Goal: Transaction & Acquisition: Subscribe to service/newsletter

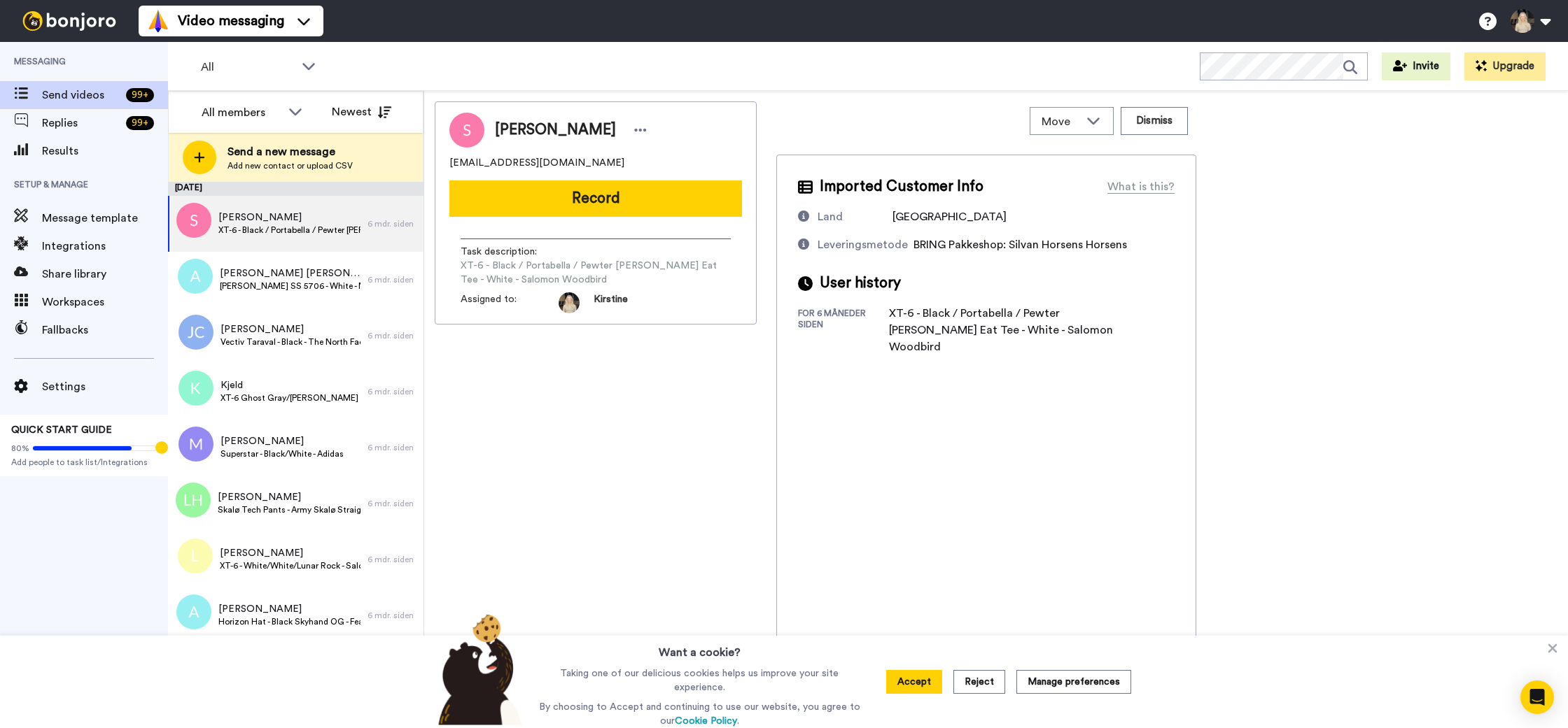
click at [364, 94] on div "All members All members Kirstine ⎜ Munk Store Caroline ⎜ Munk Store Frederik ⎜ …" at bounding box center [295, 112] width 254 height 42
click at [371, 113] on button "Newest" at bounding box center [361, 112] width 80 height 28
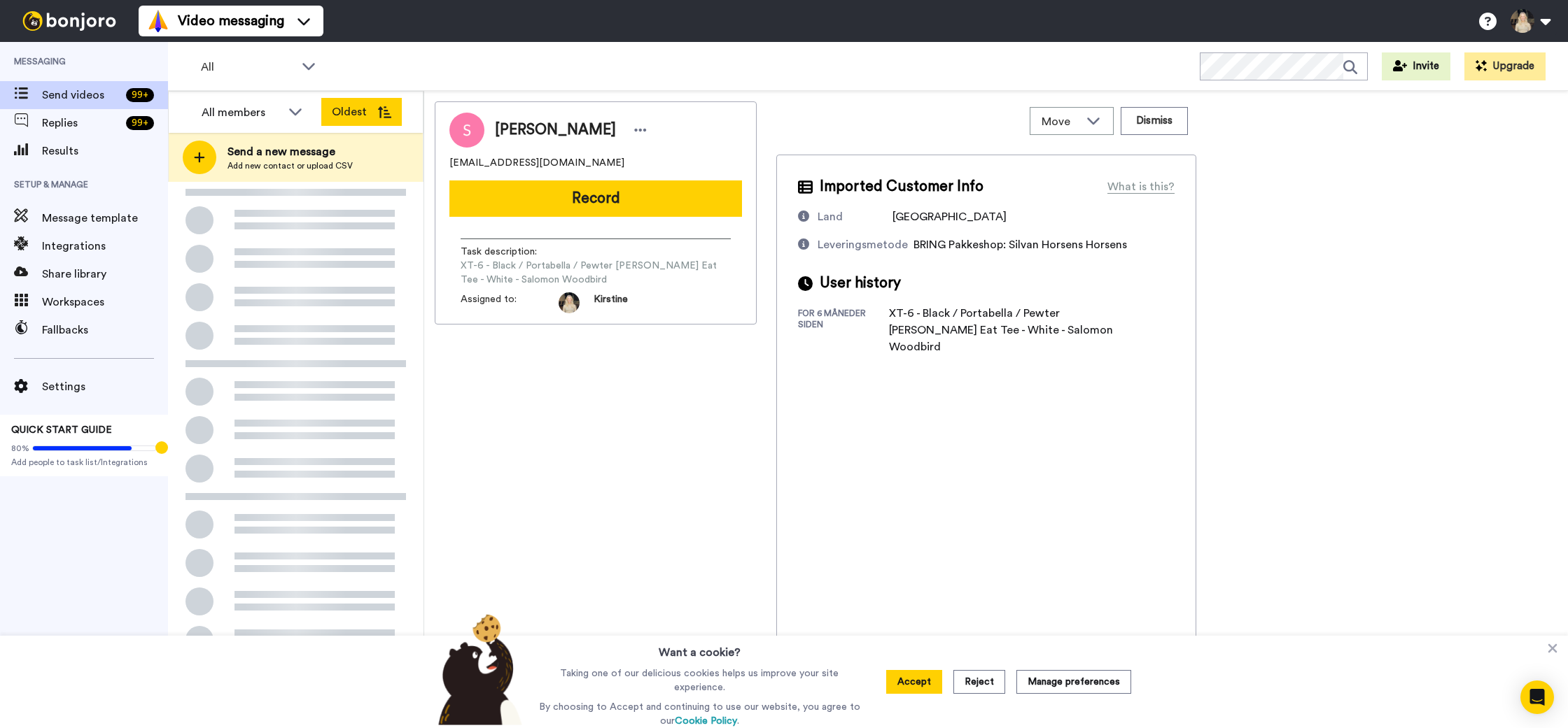
click at [371, 113] on button "Oldest" at bounding box center [361, 112] width 80 height 28
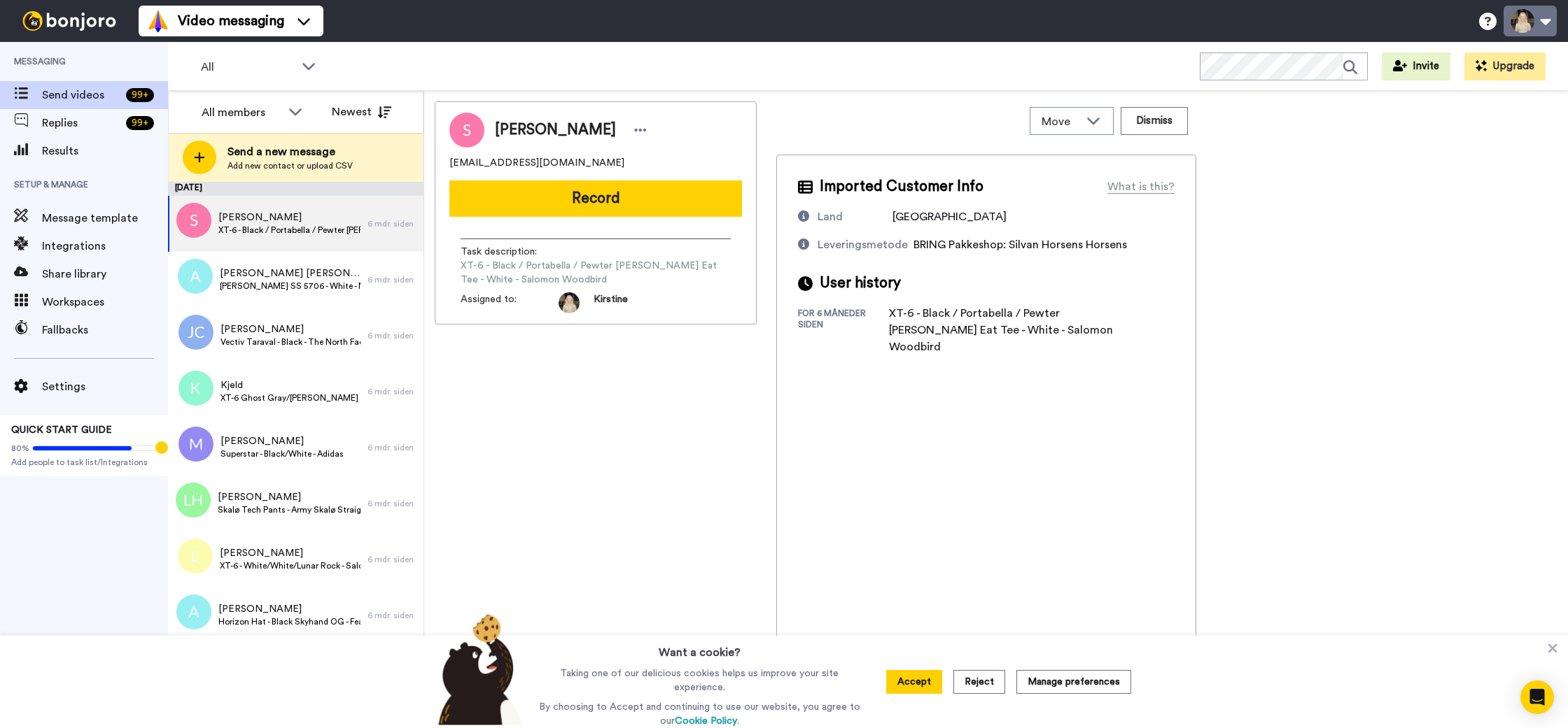
click at [1525, 18] on button at bounding box center [1530, 21] width 54 height 31
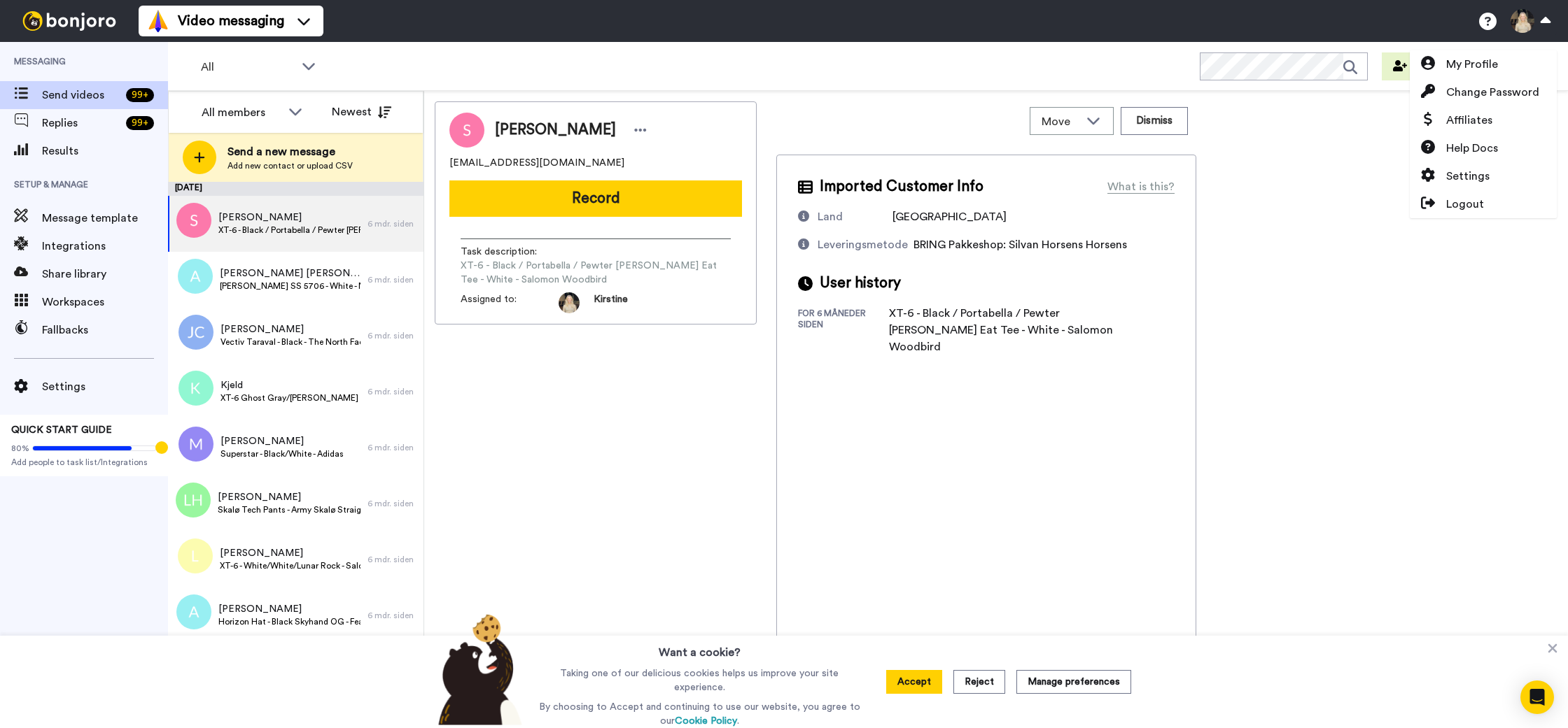
click at [1334, 139] on div "Susanne susannebak.85@gmail.com Record Task description : XT-6 - Black / Portab…" at bounding box center [996, 413] width 1123 height 622
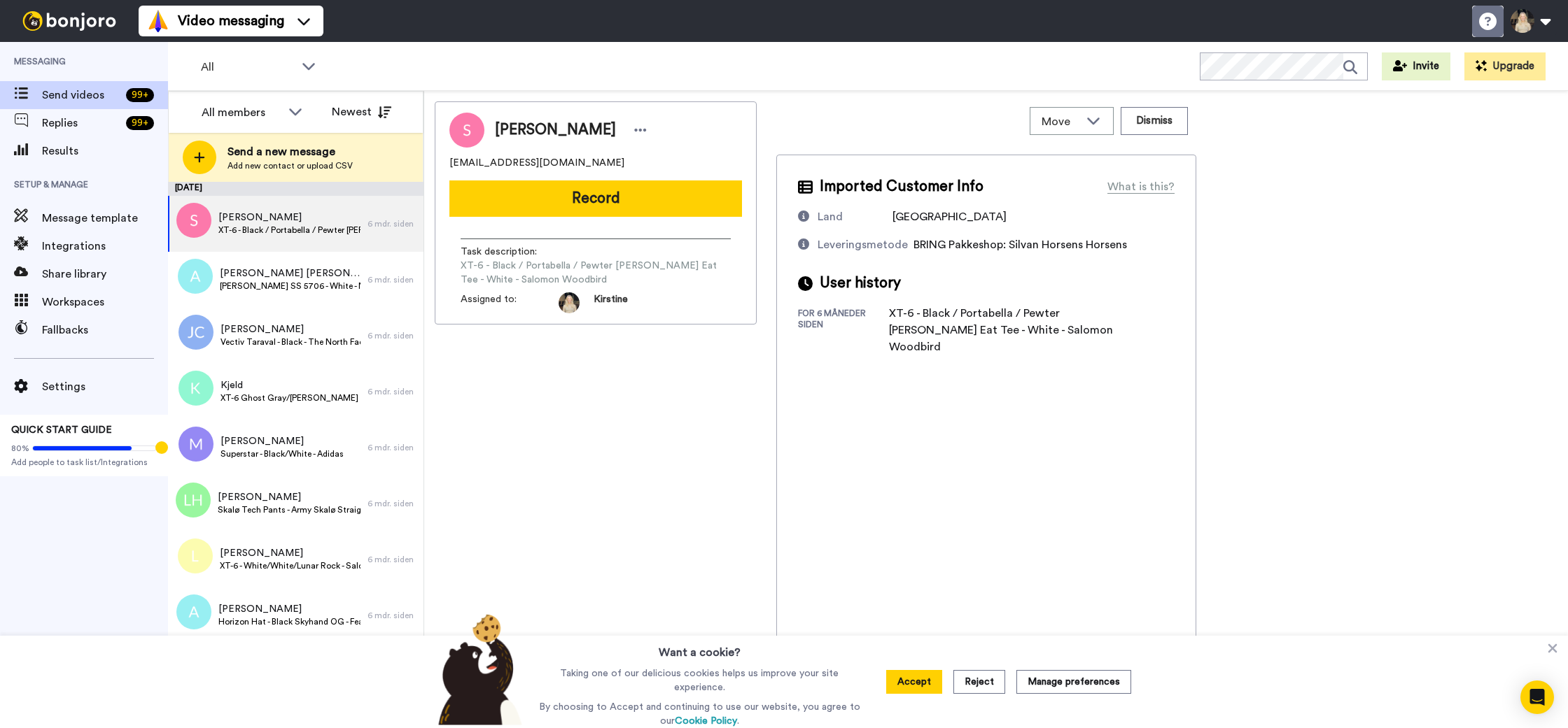
click at [1488, 26] on icon at bounding box center [1488, 21] width 18 height 18
click at [1523, 23] on button at bounding box center [1530, 21] width 54 height 31
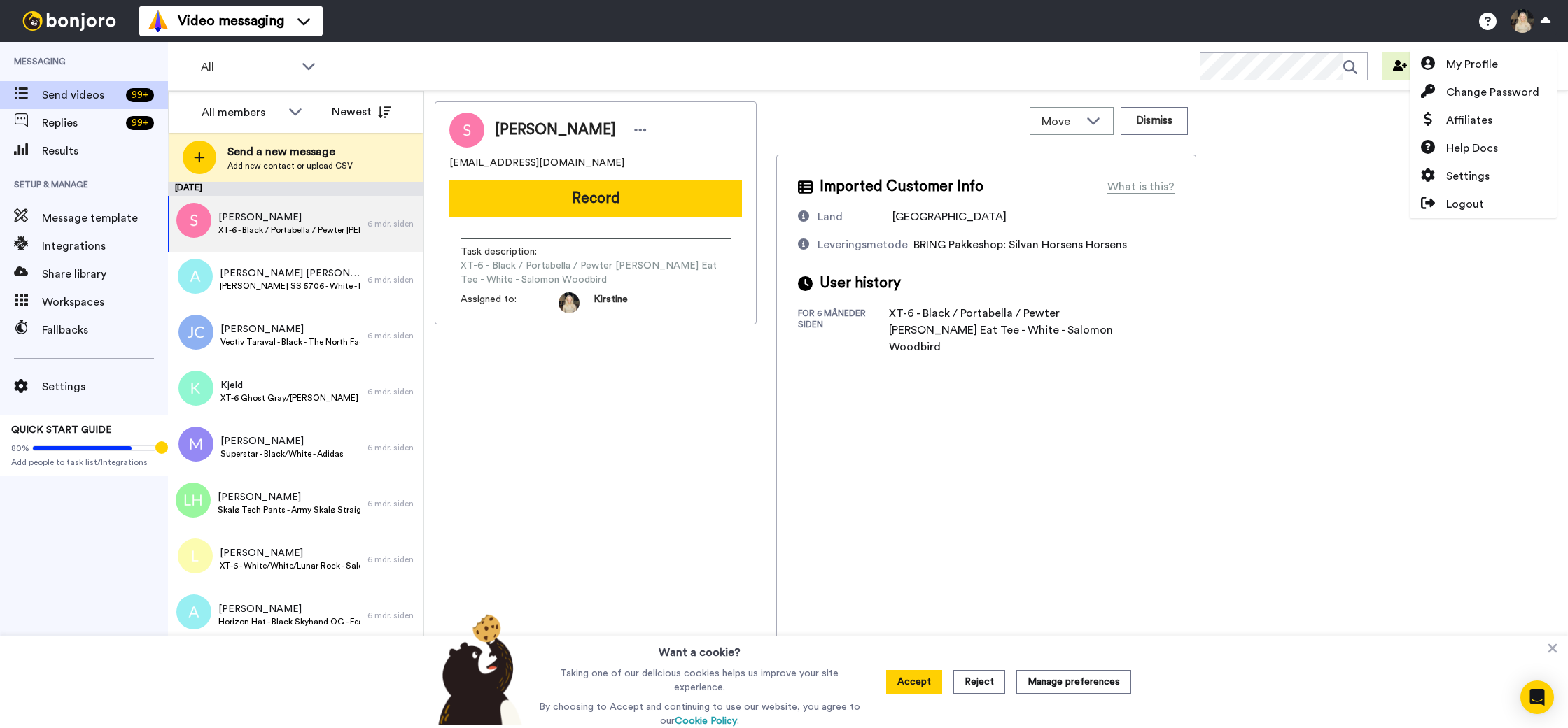
click at [1305, 218] on div "Susanne susannebak.85@gmail.com Record Task description : XT-6 - Black / Portab…" at bounding box center [996, 413] width 1123 height 622
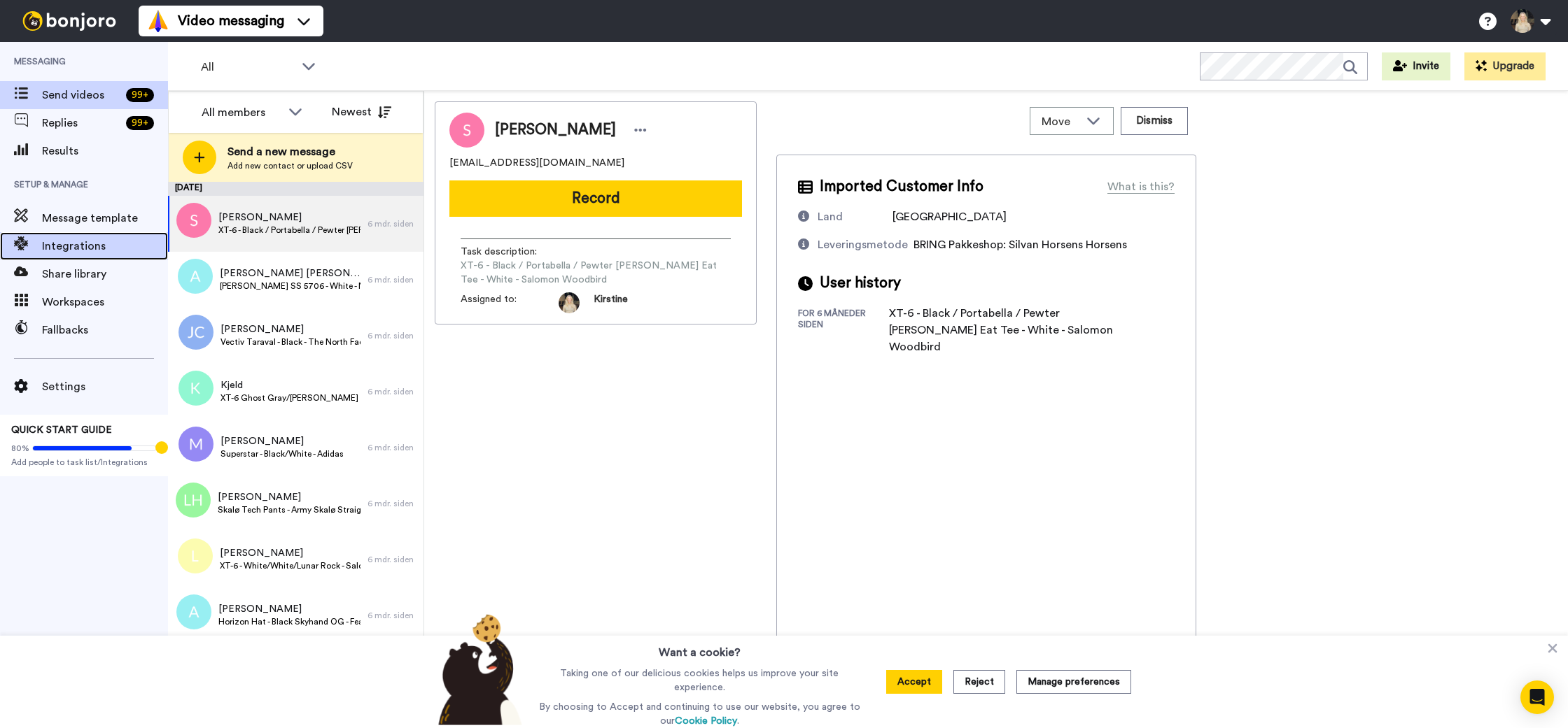
click at [80, 245] on span "Integrations" at bounding box center [105, 246] width 126 height 17
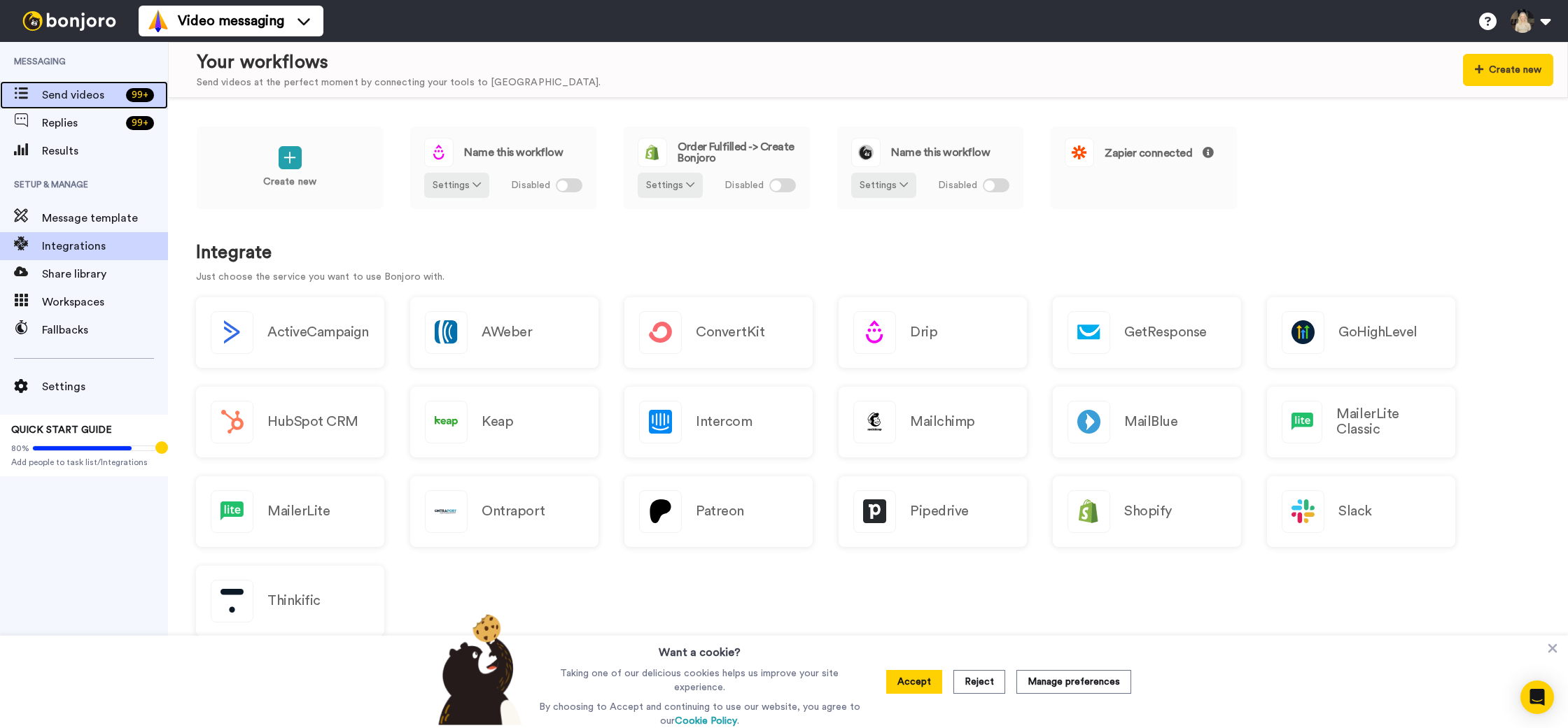
click at [51, 94] on span "Send videos" at bounding box center [81, 95] width 78 height 17
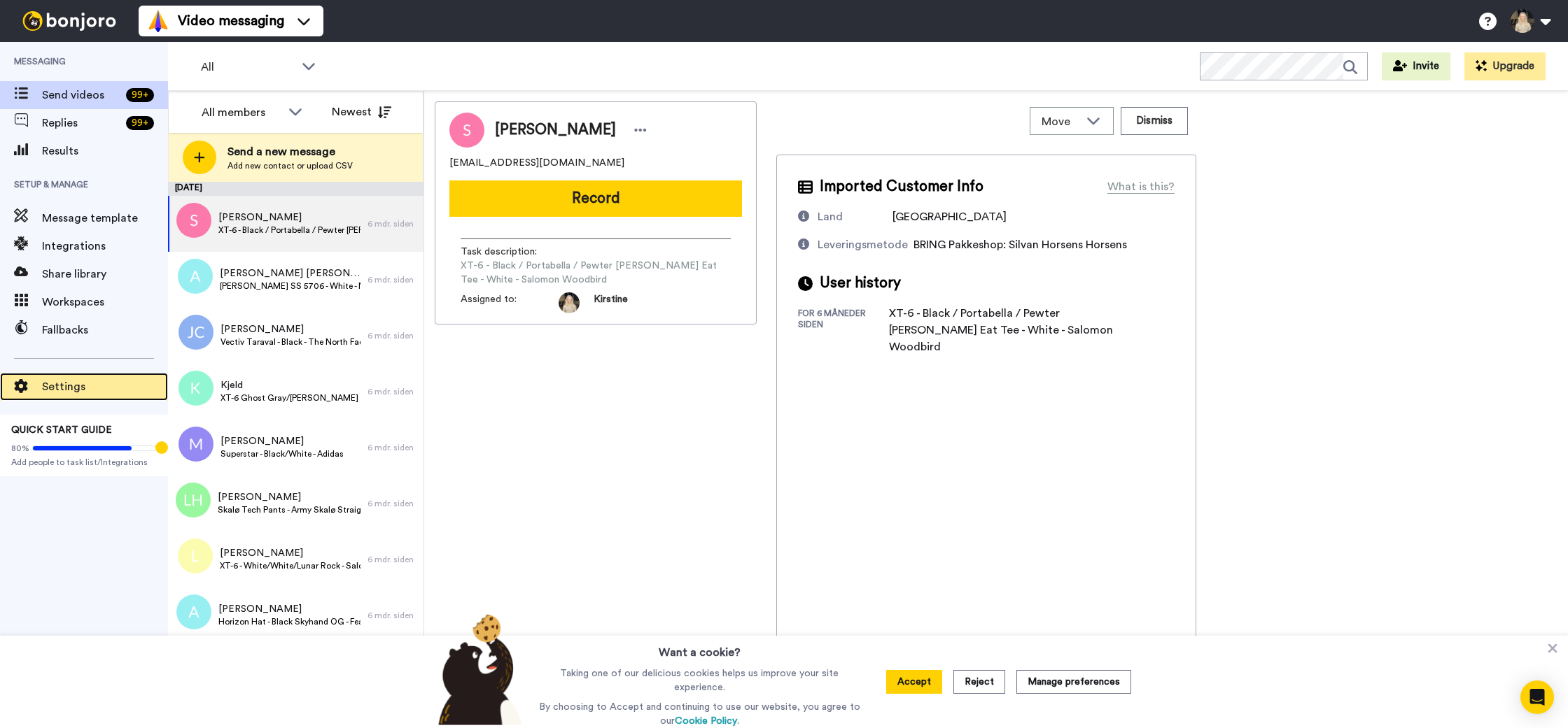
click at [56, 391] on span "Settings" at bounding box center [105, 387] width 126 height 17
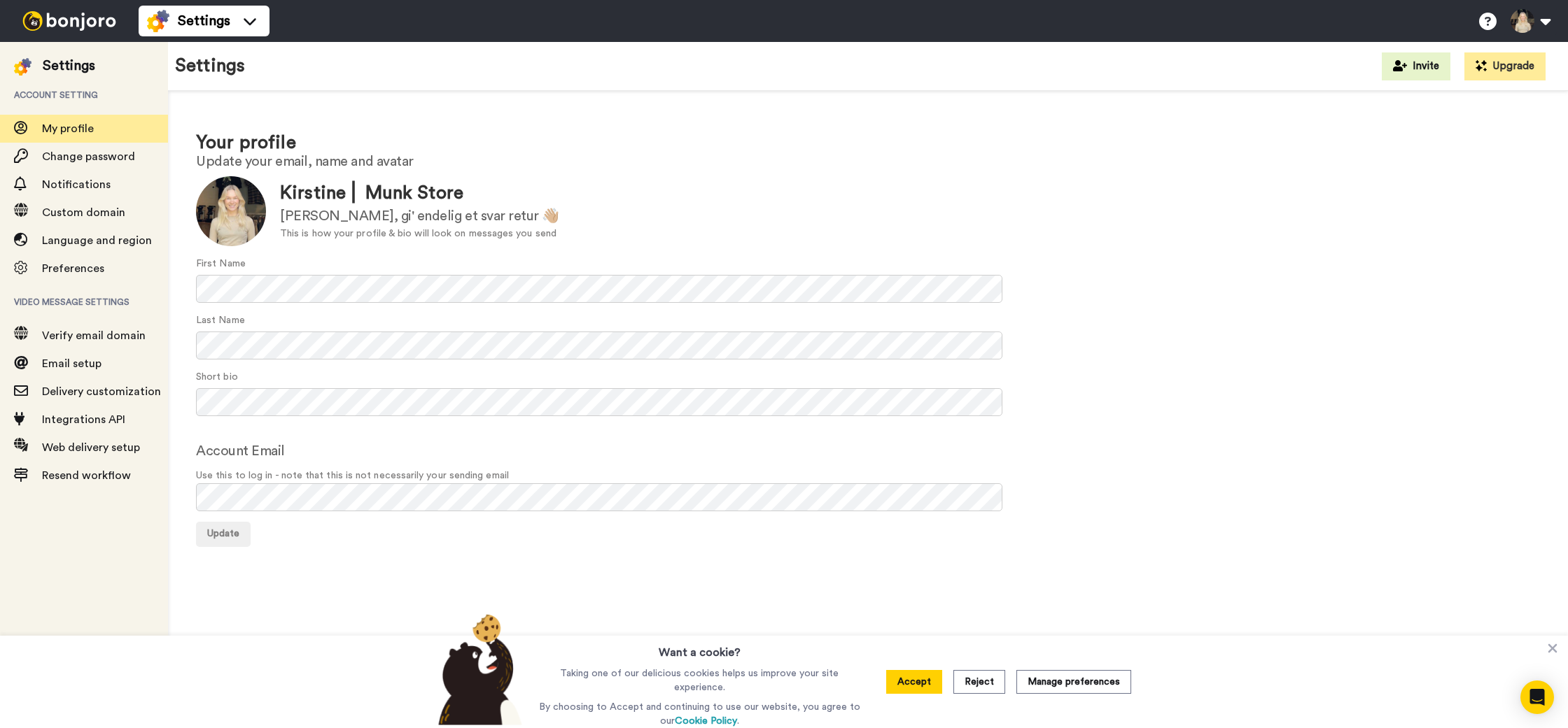
drag, startPoint x: 941, startPoint y: 686, endPoint x: 931, endPoint y: 675, distance: 14.9
click at [940, 686] on button "Accept" at bounding box center [914, 682] width 56 height 24
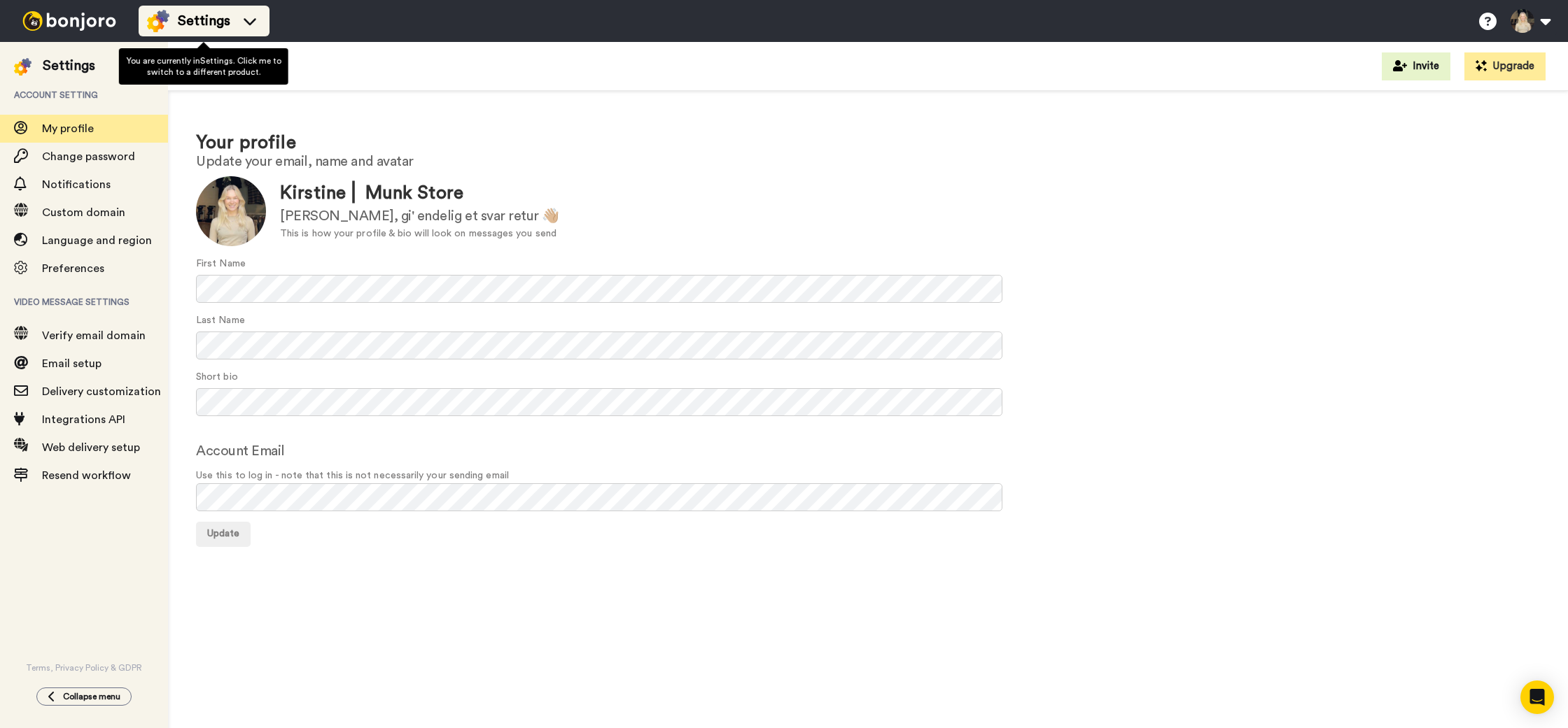
click at [213, 21] on span "Settings" at bounding box center [204, 21] width 53 height 20
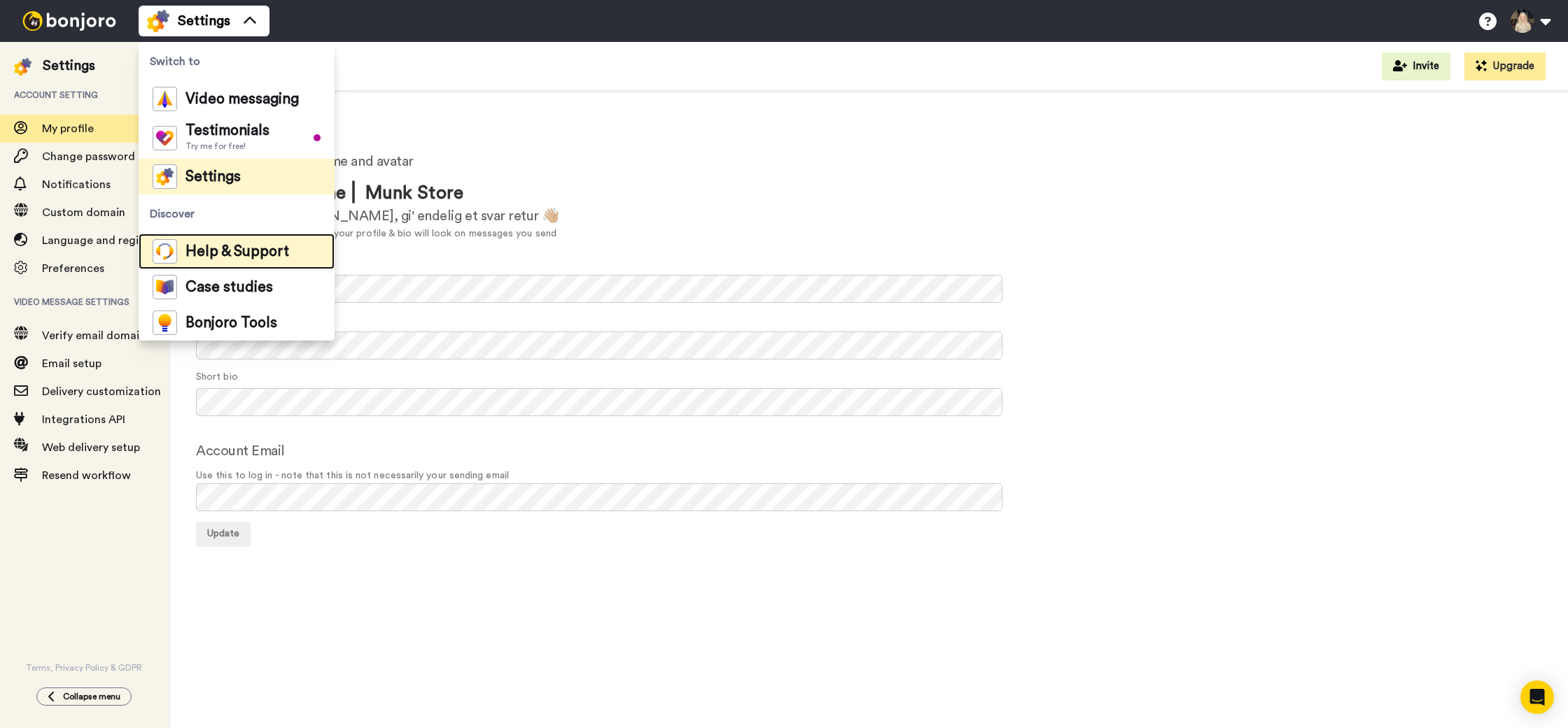
click at [215, 249] on span "Help & Support" at bounding box center [237, 252] width 104 height 14
drag, startPoint x: 502, startPoint y: 213, endPoint x: 400, endPoint y: 205, distance: 102.3
click at [502, 213] on div "Hejsa, gi' endelig et svar retur 👋🏼" at bounding box center [419, 216] width 279 height 20
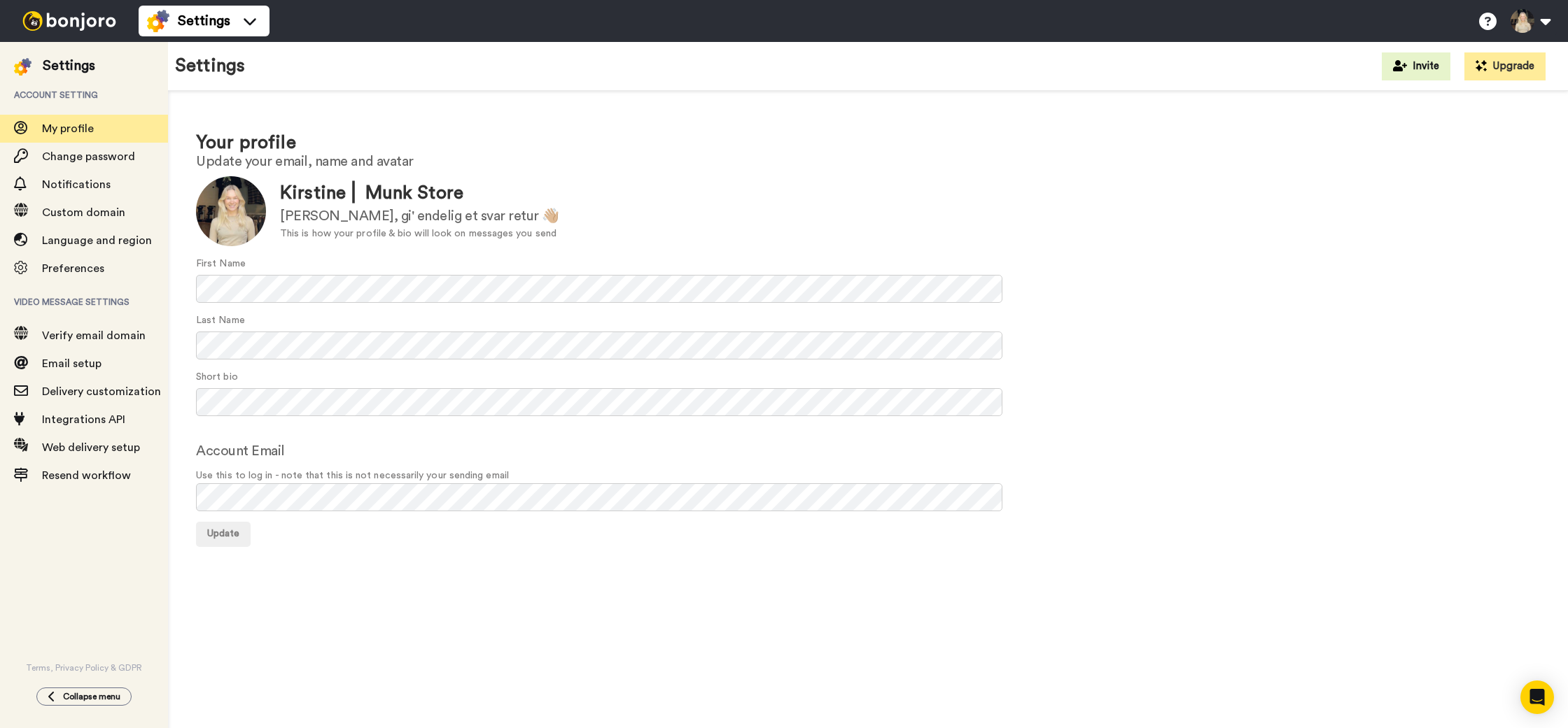
click at [83, 29] on img at bounding box center [69, 21] width 105 height 20
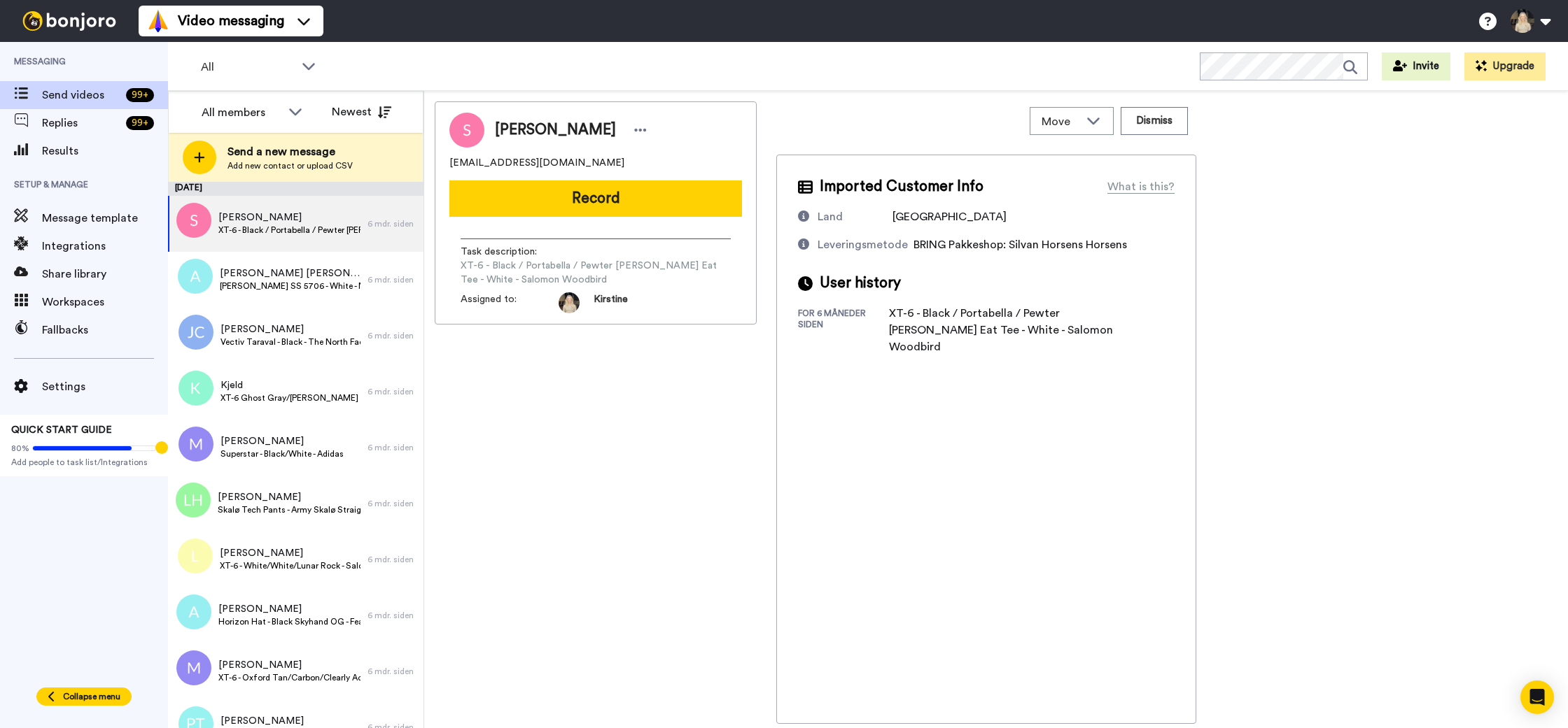
click at [59, 701] on div "Collapse menu" at bounding box center [84, 697] width 73 height 11
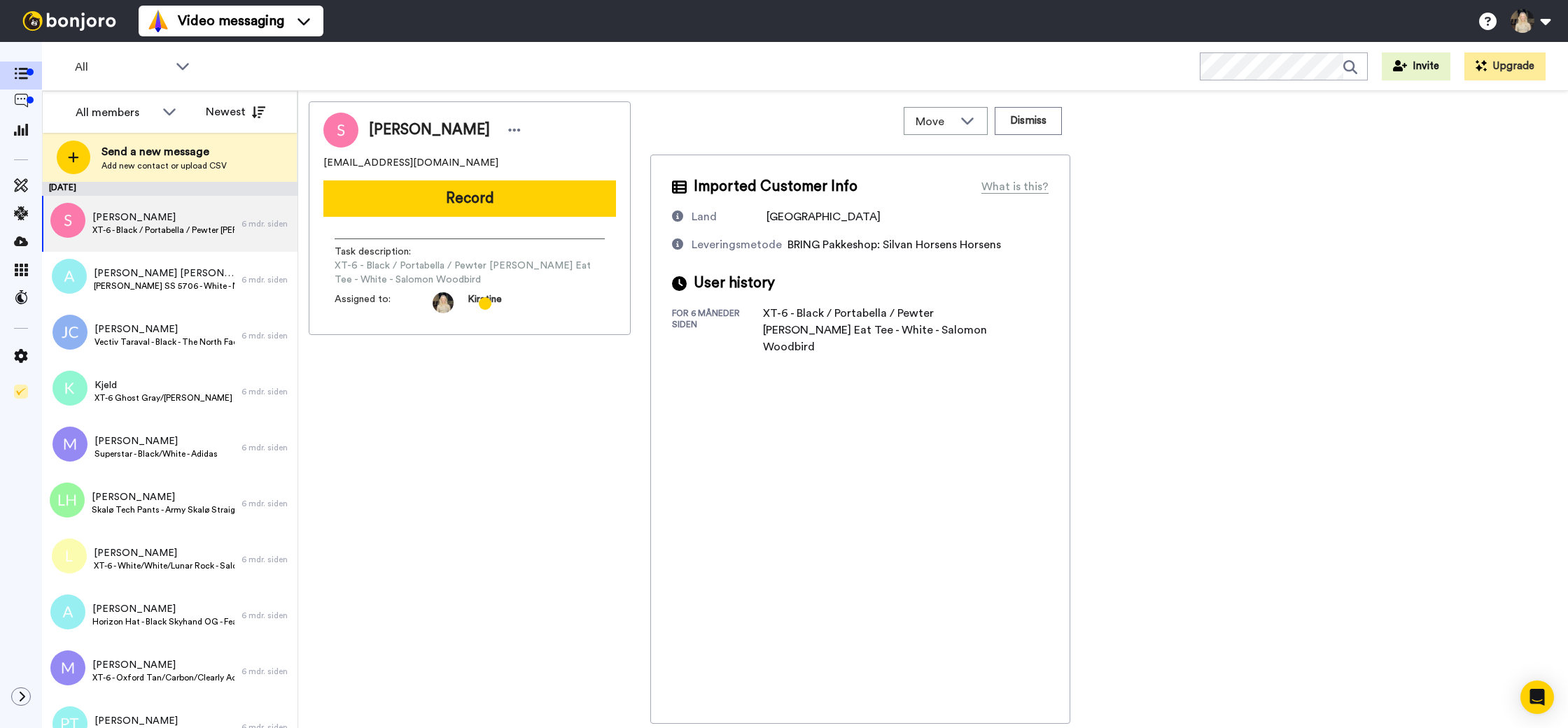
click at [58, 23] on img at bounding box center [69, 21] width 105 height 20
click at [1543, 18] on button at bounding box center [1530, 21] width 54 height 31
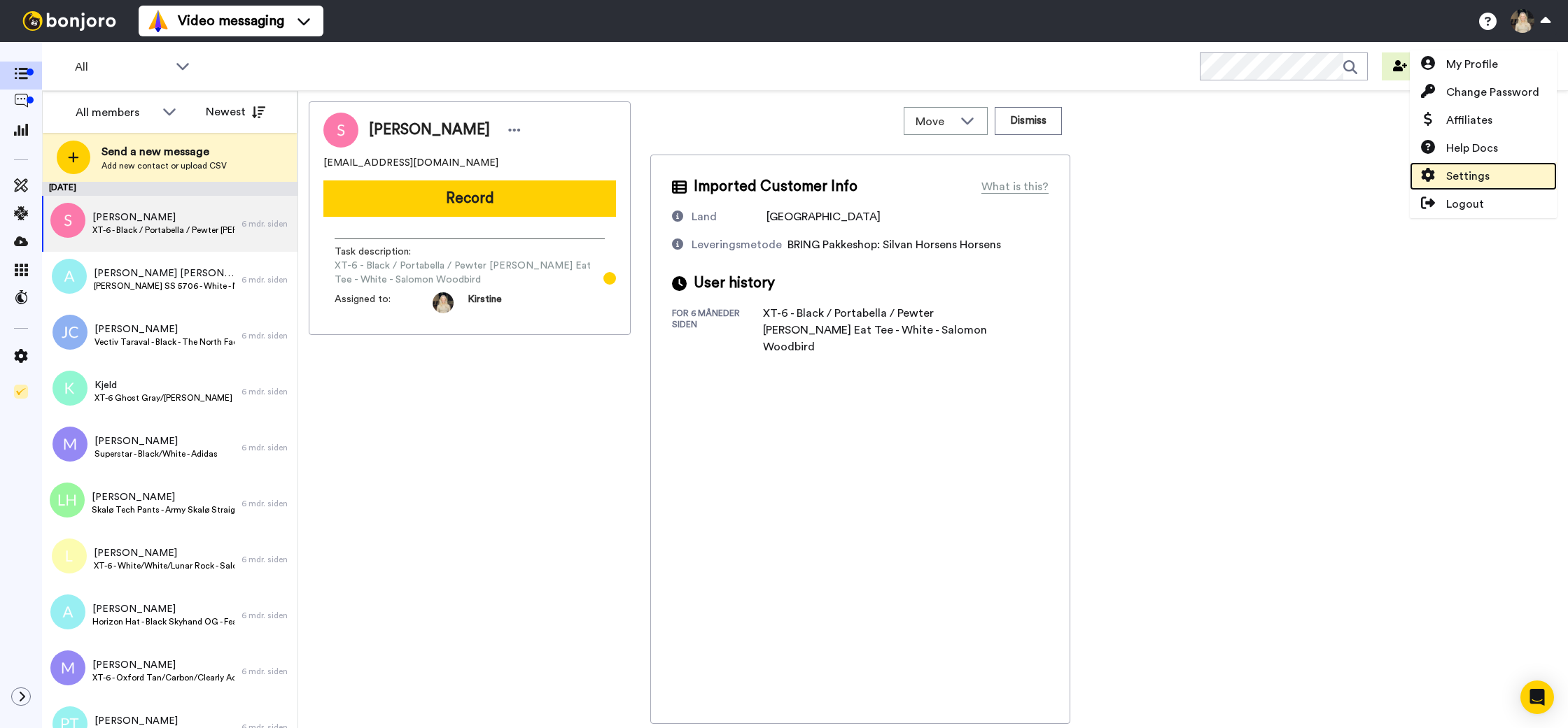
click at [1479, 177] on span "Settings" at bounding box center [1468, 176] width 44 height 17
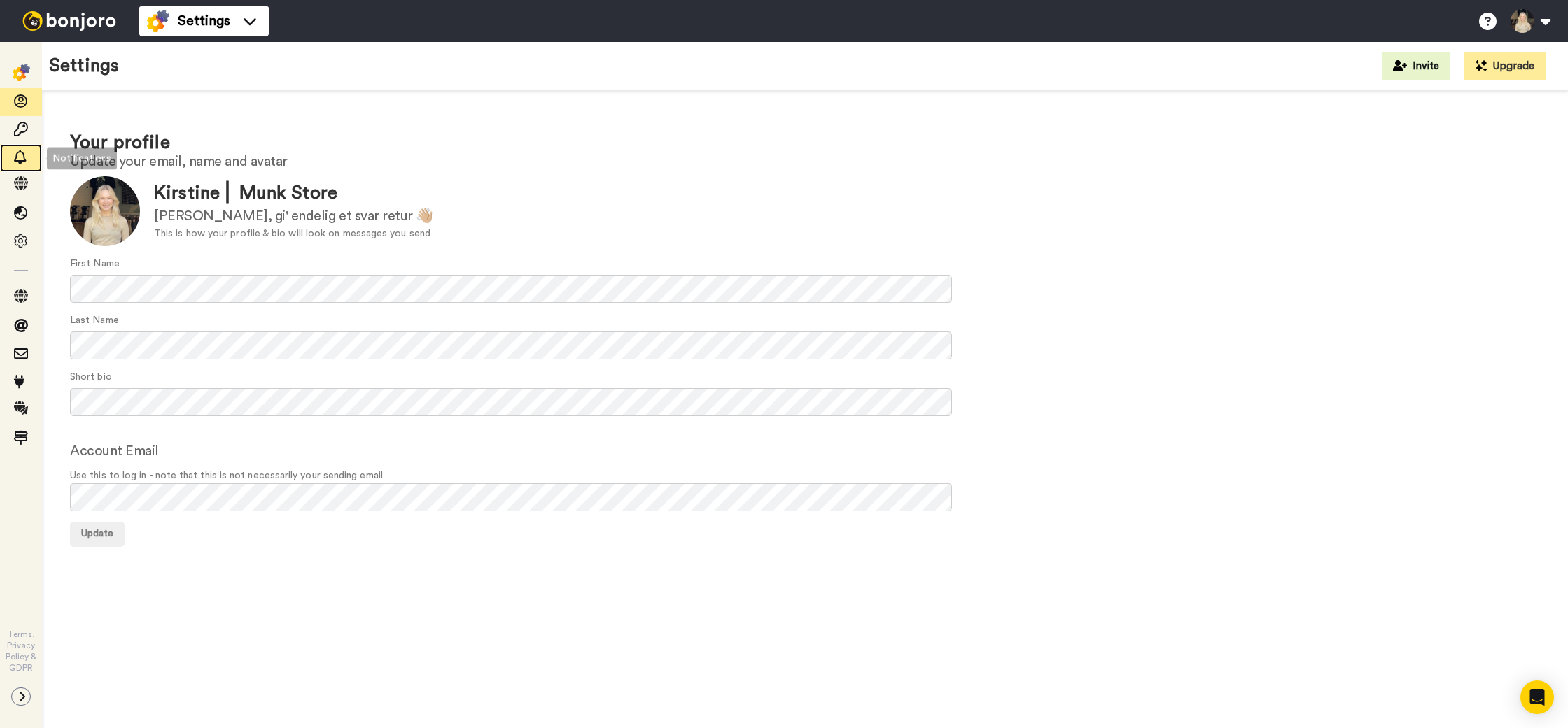
click at [24, 154] on icon at bounding box center [21, 158] width 14 height 14
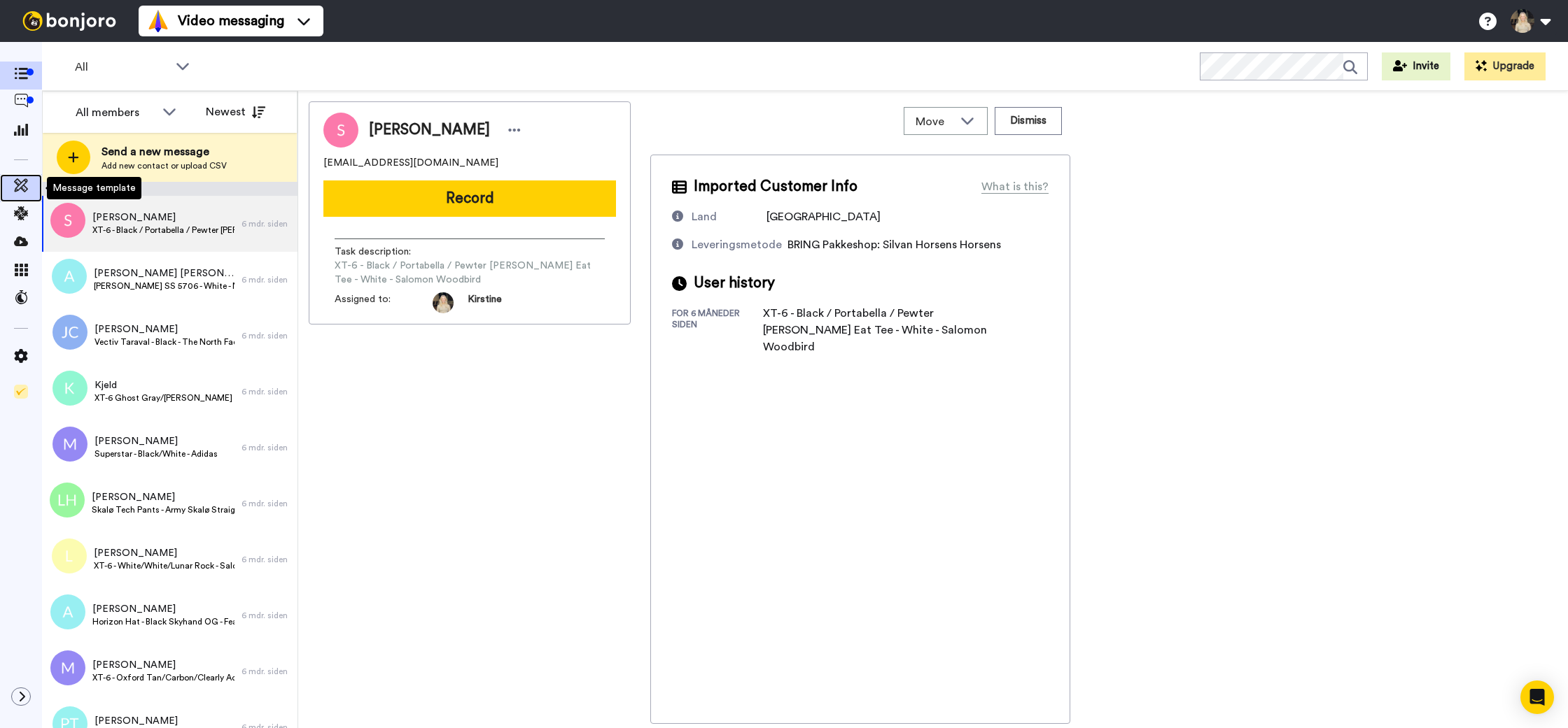
click at [21, 184] on icon at bounding box center [21, 185] width 14 height 14
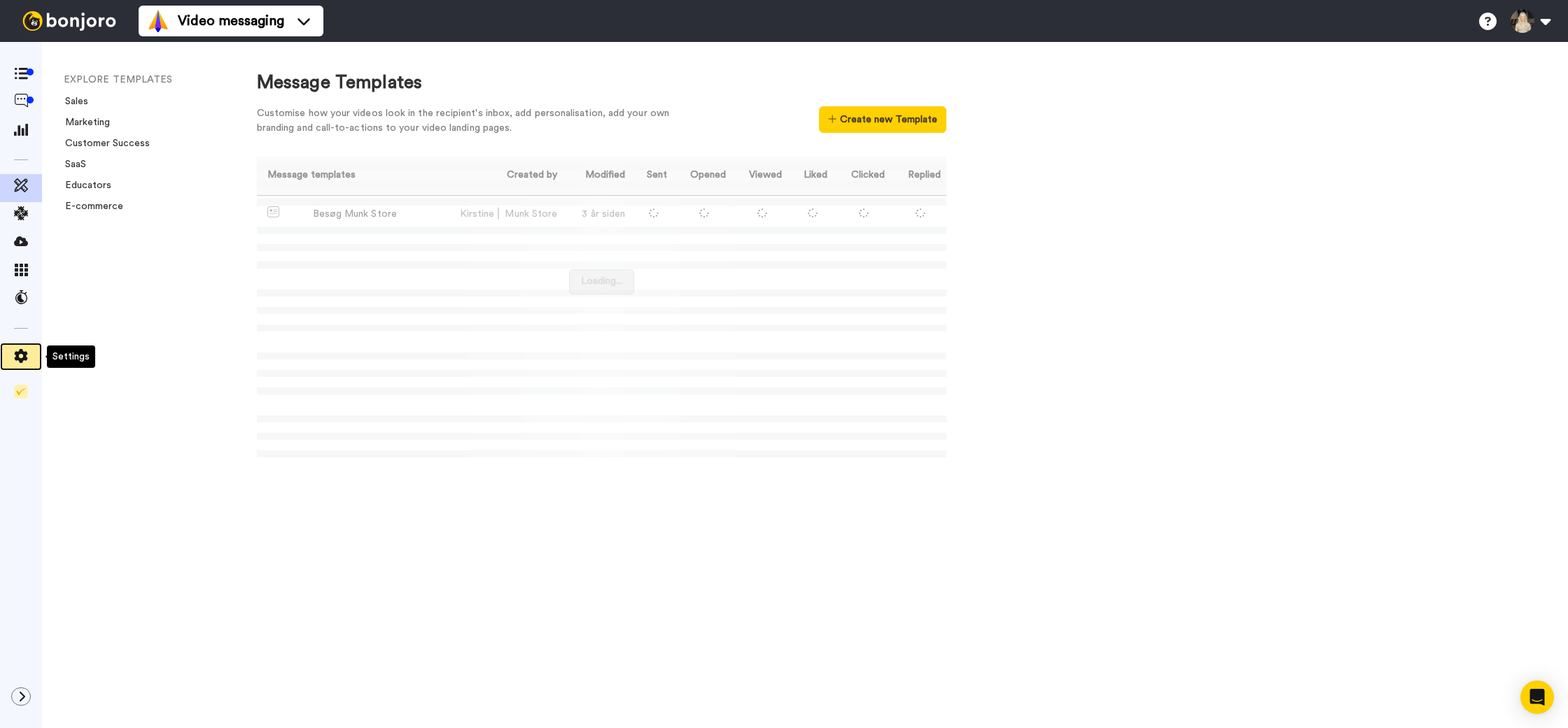
click at [17, 359] on icon at bounding box center [21, 356] width 13 height 14
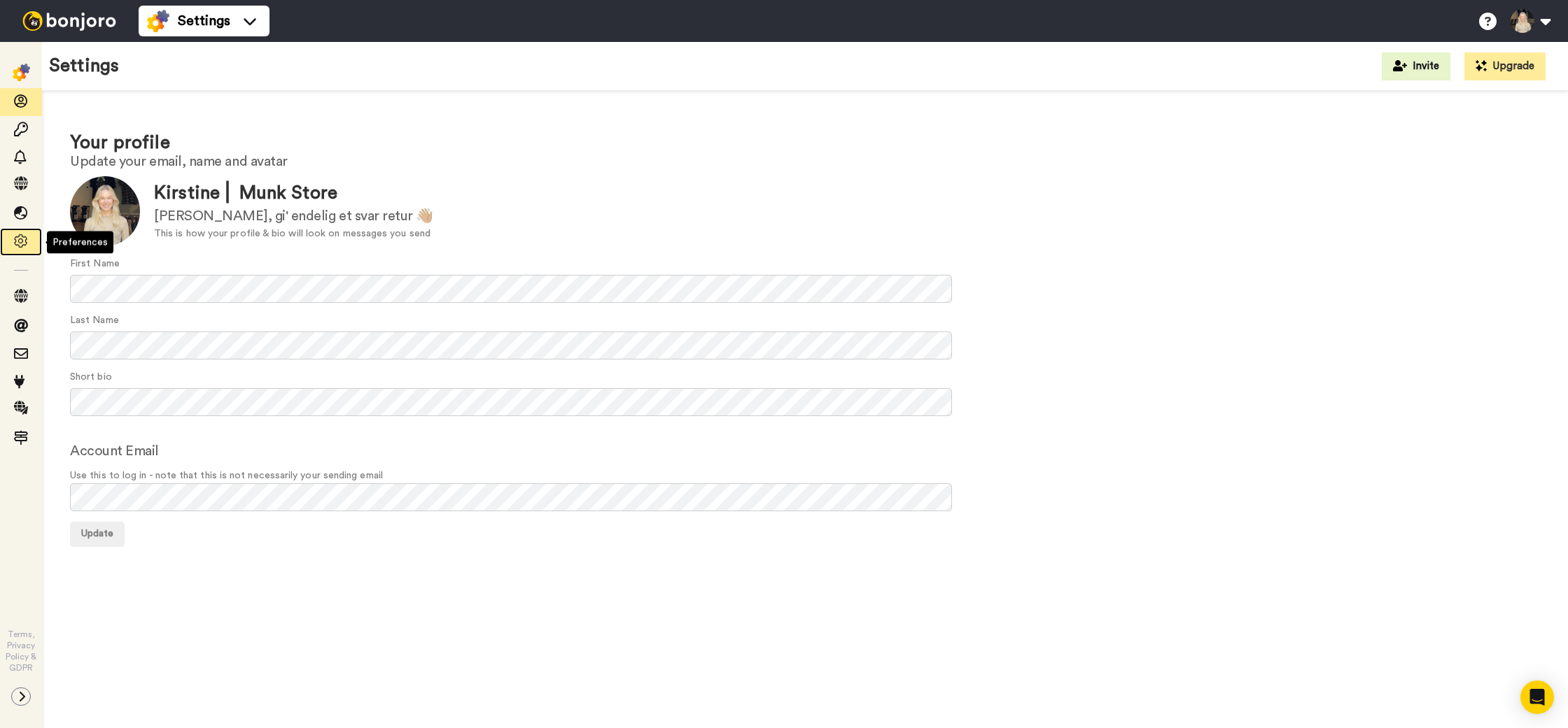
click at [22, 237] on icon at bounding box center [21, 241] width 14 height 14
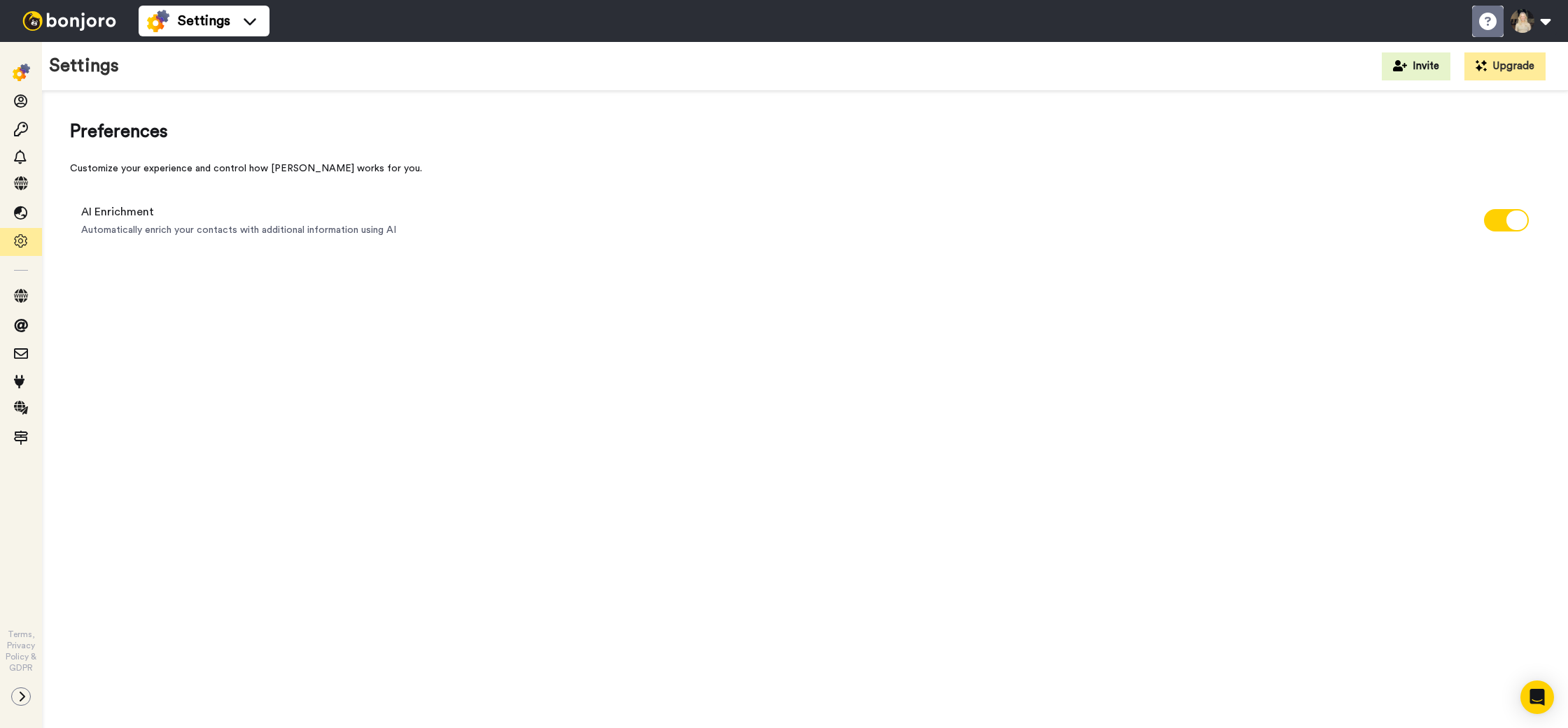
click at [1484, 20] on icon at bounding box center [1488, 21] width 18 height 18
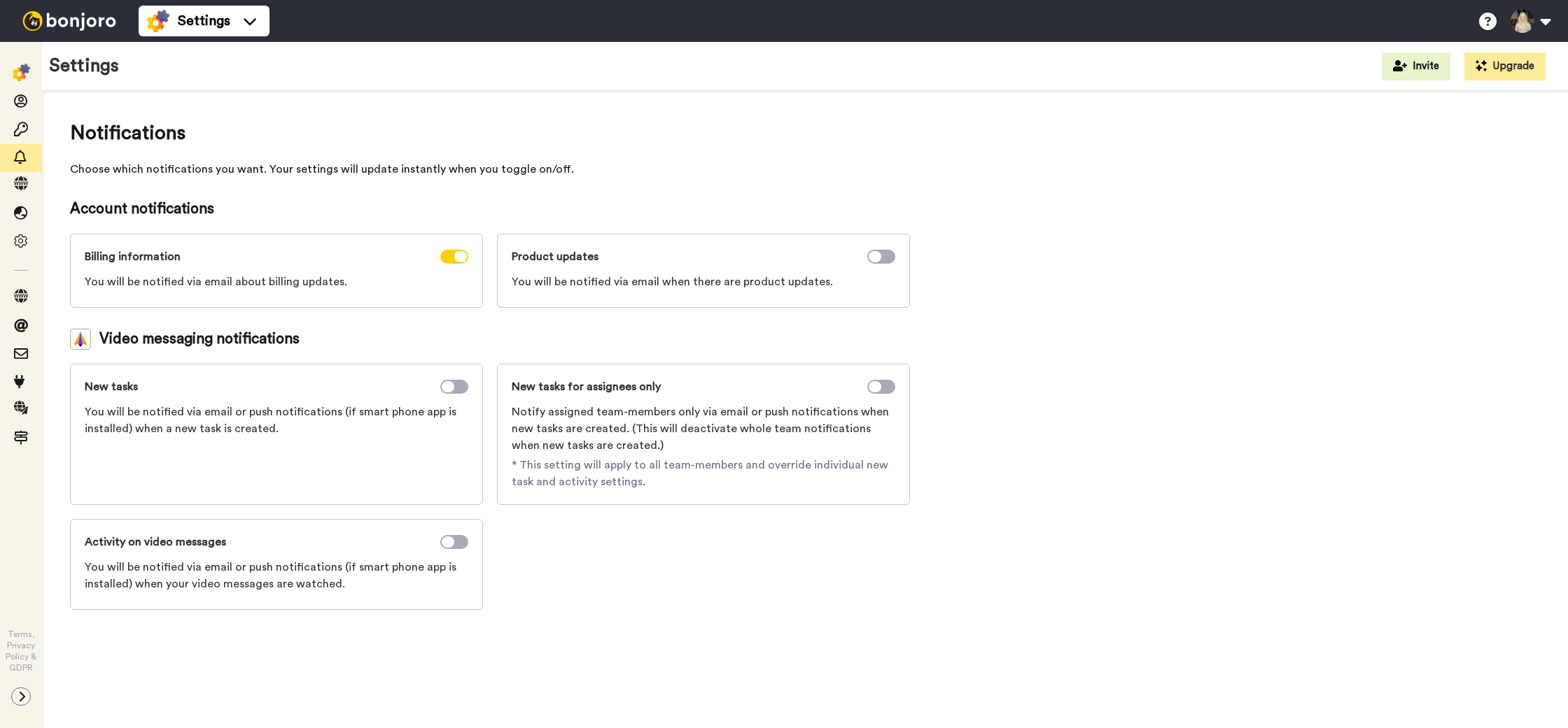
click at [22, 39] on div at bounding box center [69, 21] width 139 height 42
click at [26, 662] on link "Terms, Privacy Policy & GDPR" at bounding box center [21, 651] width 42 height 45
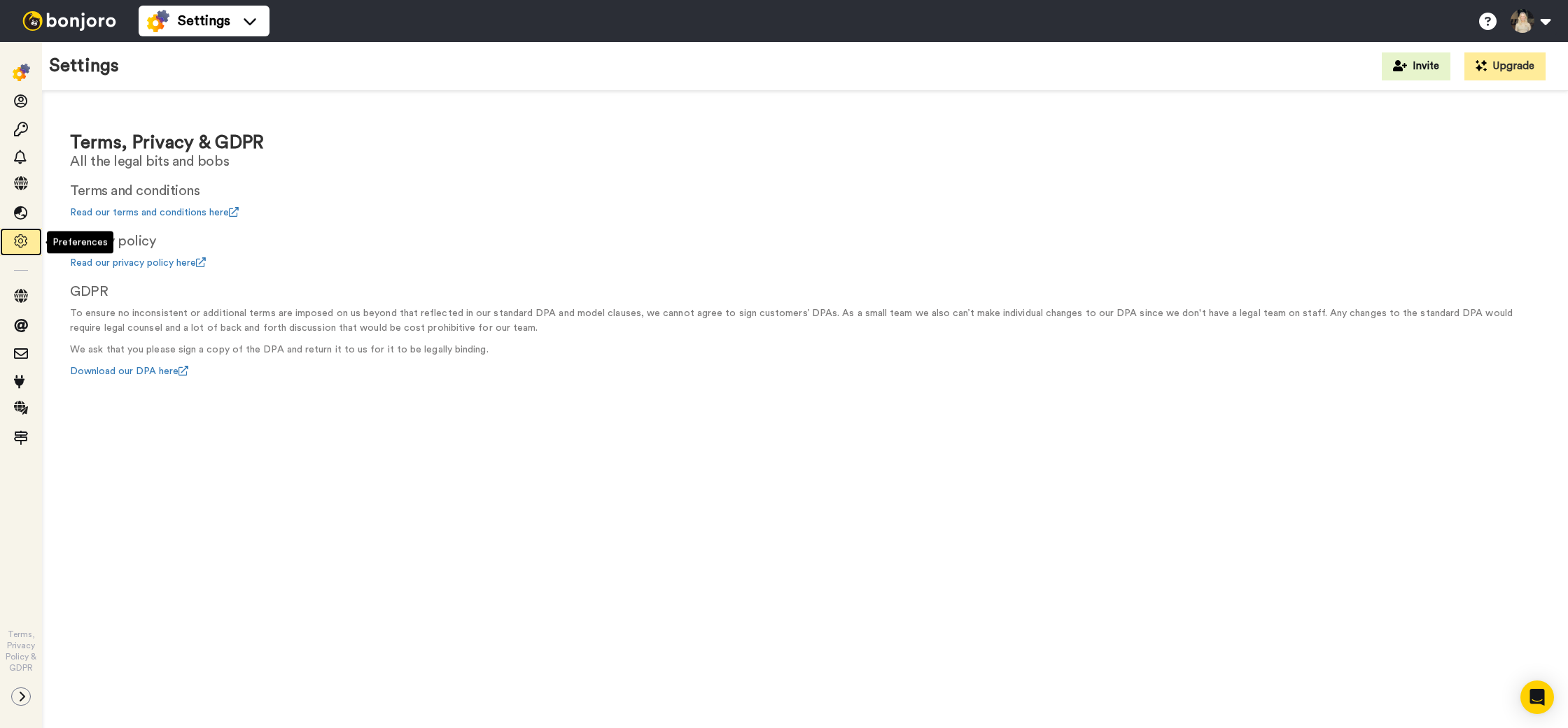
click at [14, 243] on icon at bounding box center [21, 241] width 14 height 14
click at [1502, 68] on button "Upgrade" at bounding box center [1505, 67] width 81 height 28
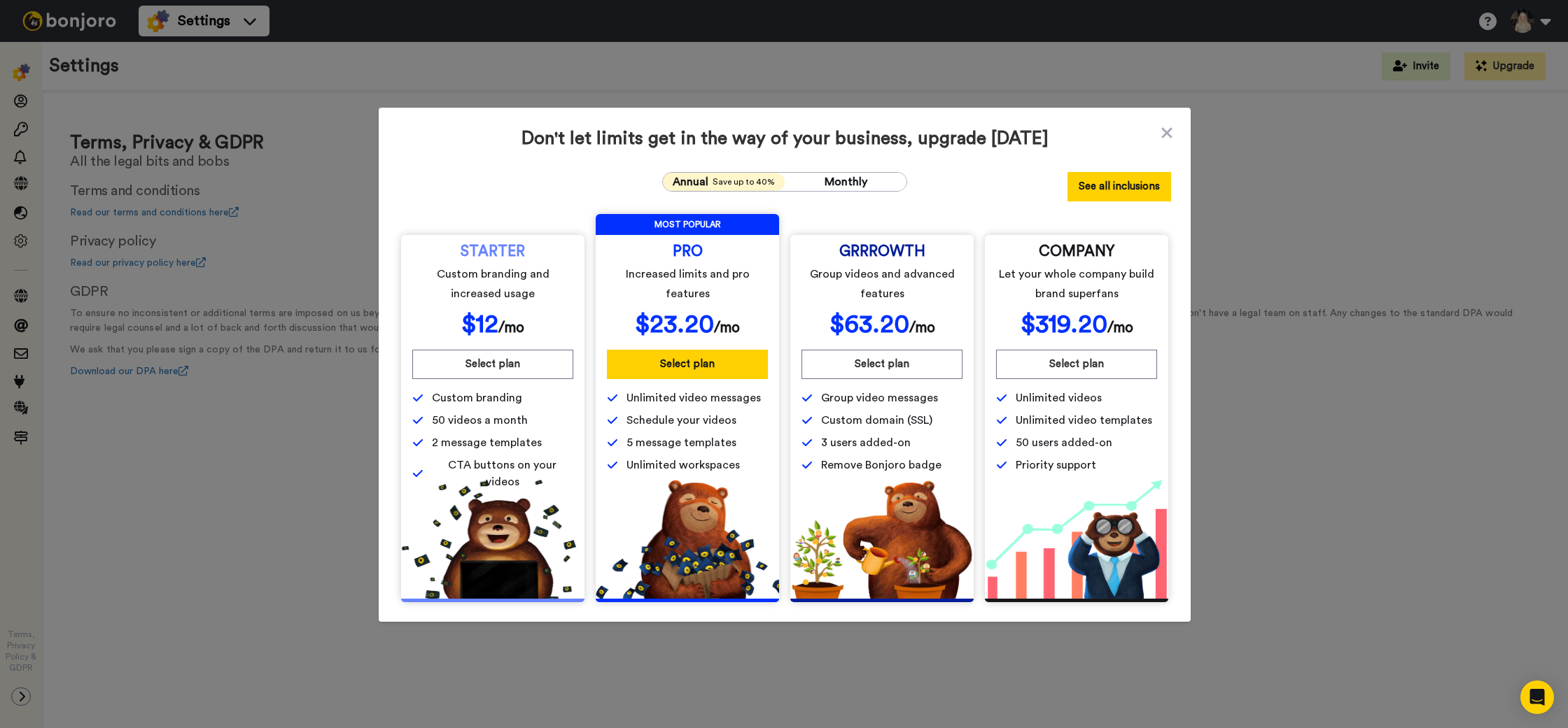
click at [1111, 187] on button "See all inclusions" at bounding box center [1119, 187] width 104 height 30
click at [850, 181] on span "Monthly" at bounding box center [846, 182] width 43 height 11
drag, startPoint x: 718, startPoint y: 183, endPoint x: 726, endPoint y: 186, distance: 8.5
click at [718, 184] on span "Save up to 40%" at bounding box center [744, 182] width 62 height 11
click at [830, 184] on span "Monthly" at bounding box center [846, 182] width 43 height 11
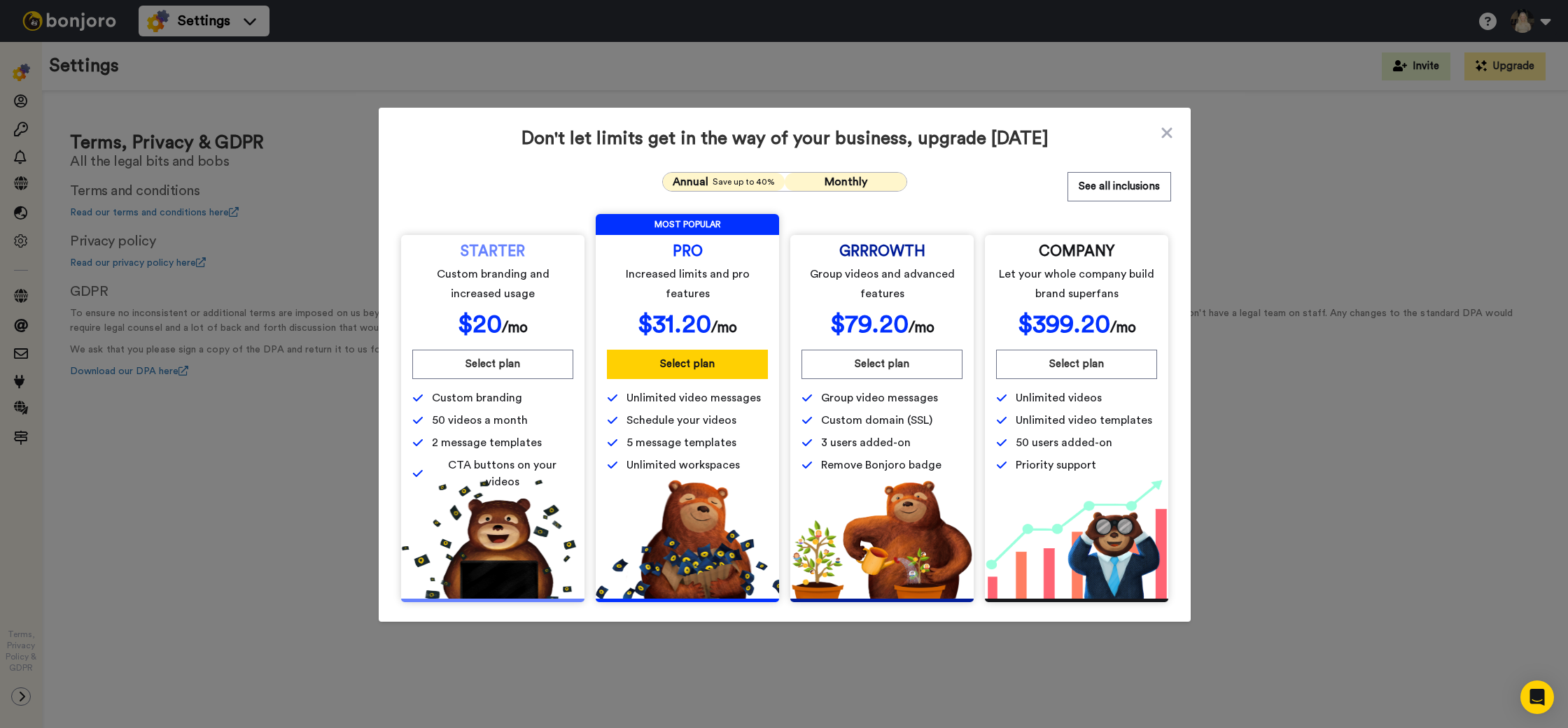
click at [706, 186] on span "Annual" at bounding box center [690, 182] width 36 height 17
